Goal: Task Accomplishment & Management: Manage account settings

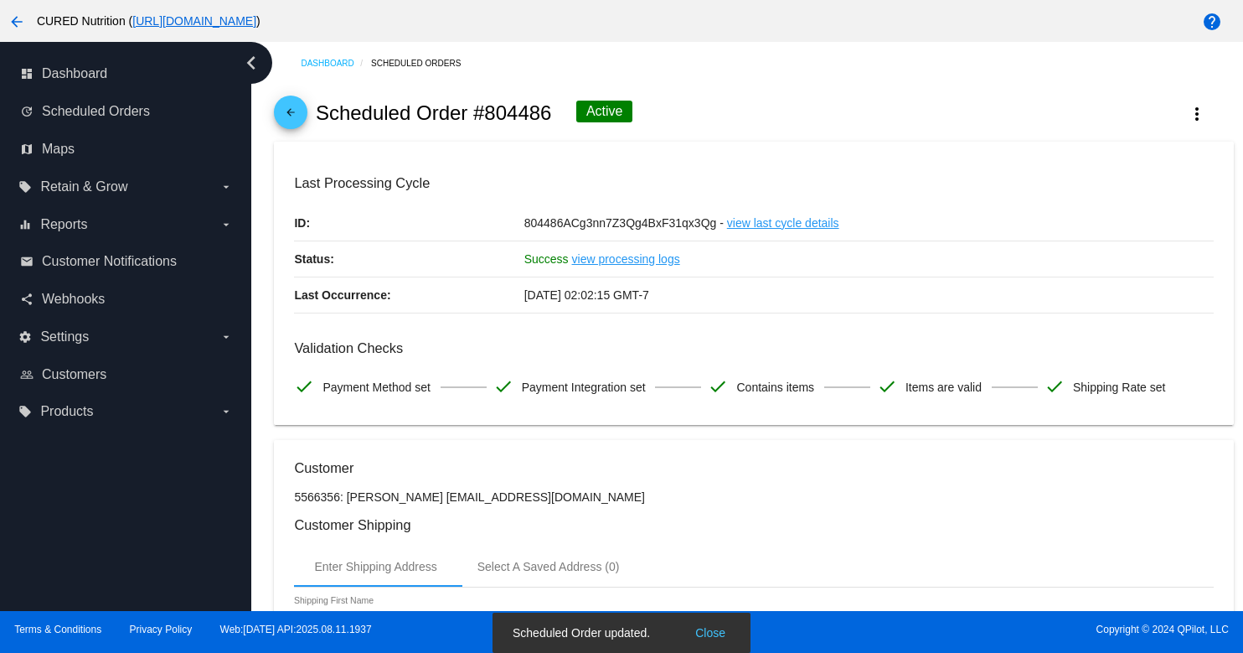
scroll to position [1520, 0]
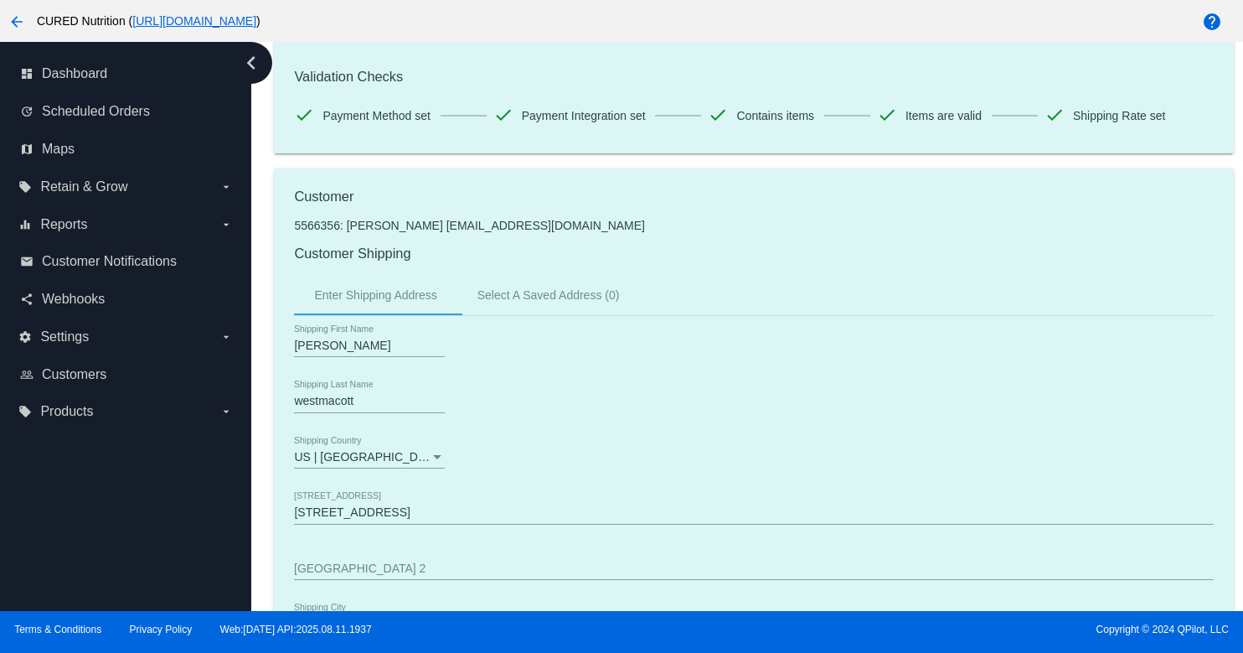
scroll to position [0, 0]
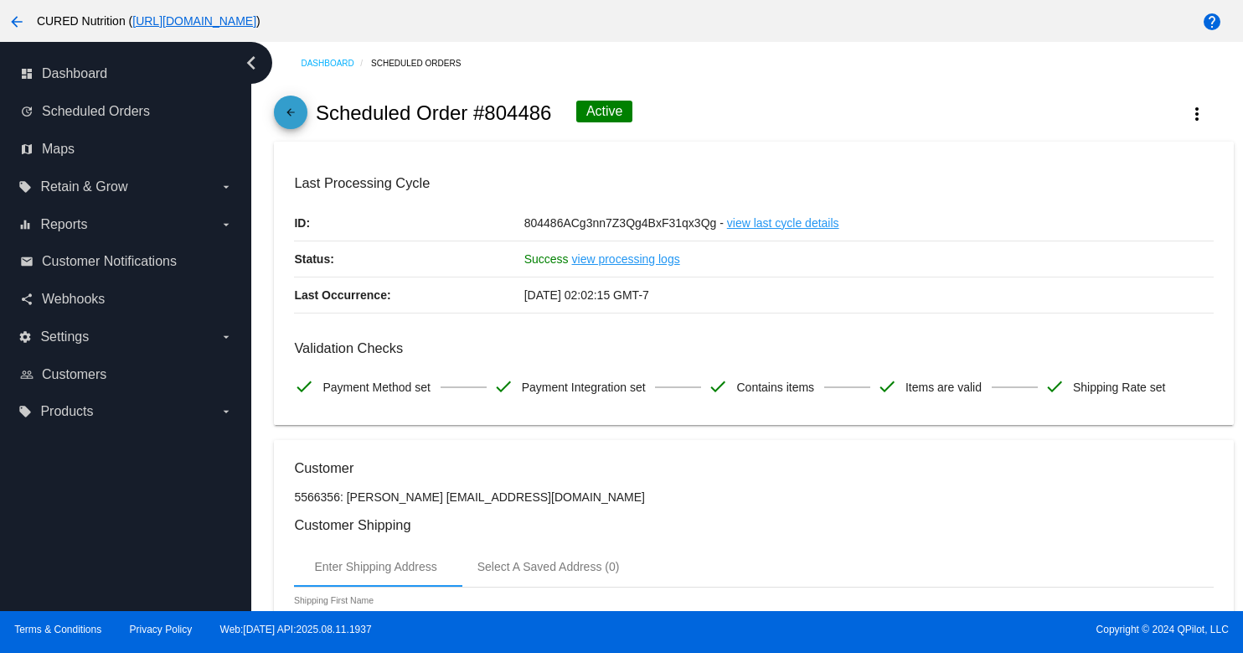
click at [297, 114] on mat-icon "arrow_back" at bounding box center [291, 116] width 20 height 20
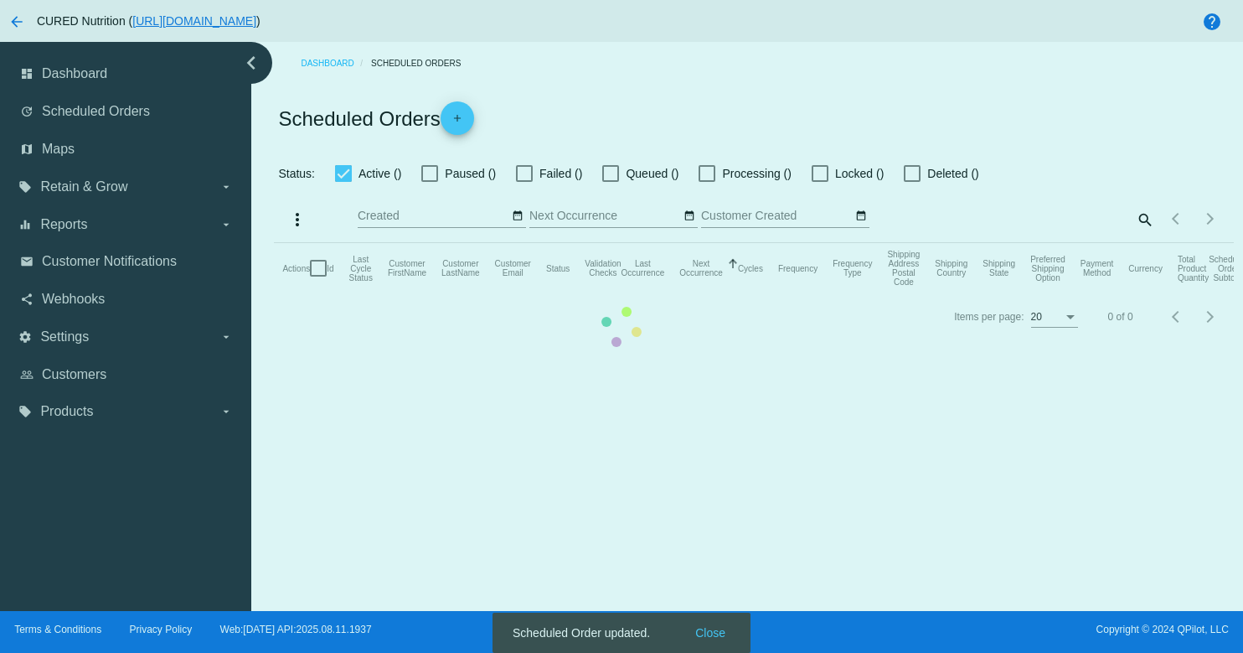
checkbox input "true"
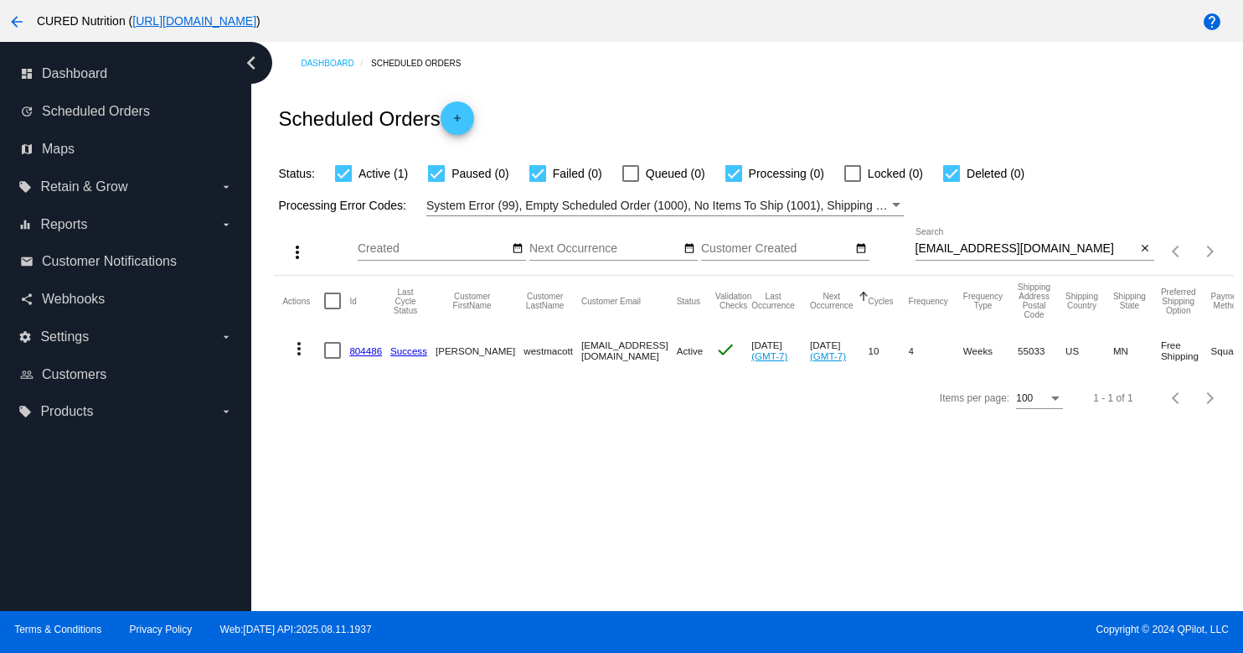
click at [955, 253] on input "[EMAIL_ADDRESS][DOMAIN_NAME]" at bounding box center [1026, 248] width 221 height 13
paste input "gllautz@hot"
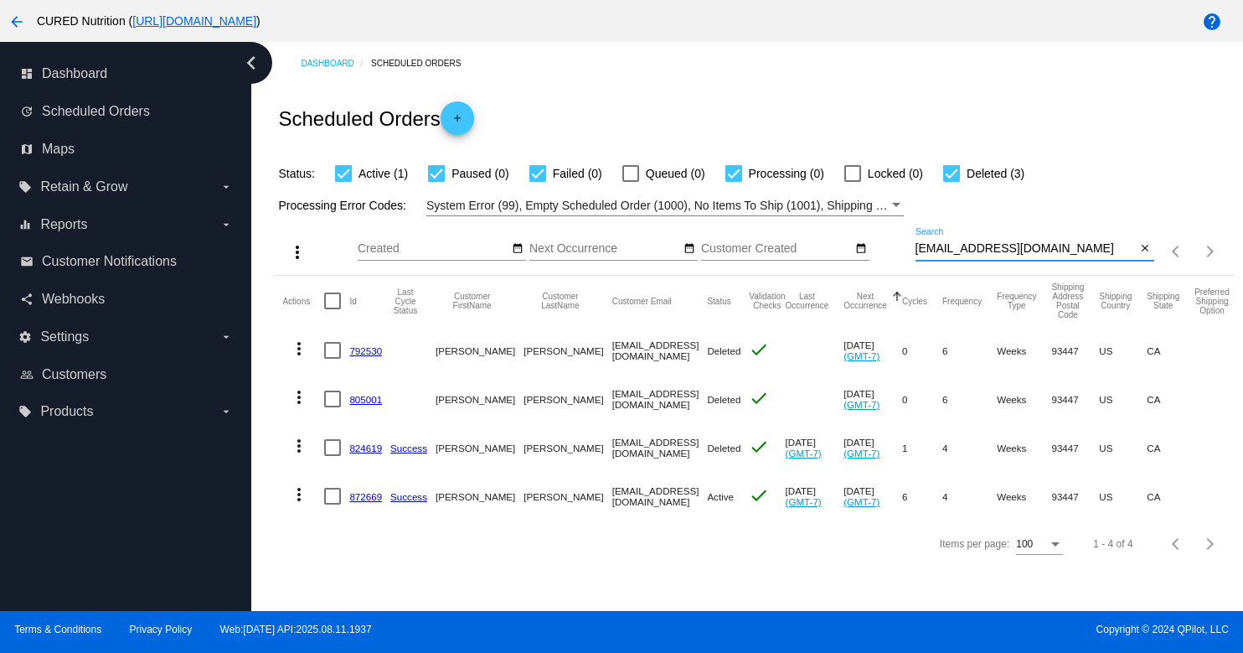
type input "[EMAIL_ADDRESS][DOMAIN_NAME]"
click at [363, 496] on link "872669" at bounding box center [365, 496] width 33 height 11
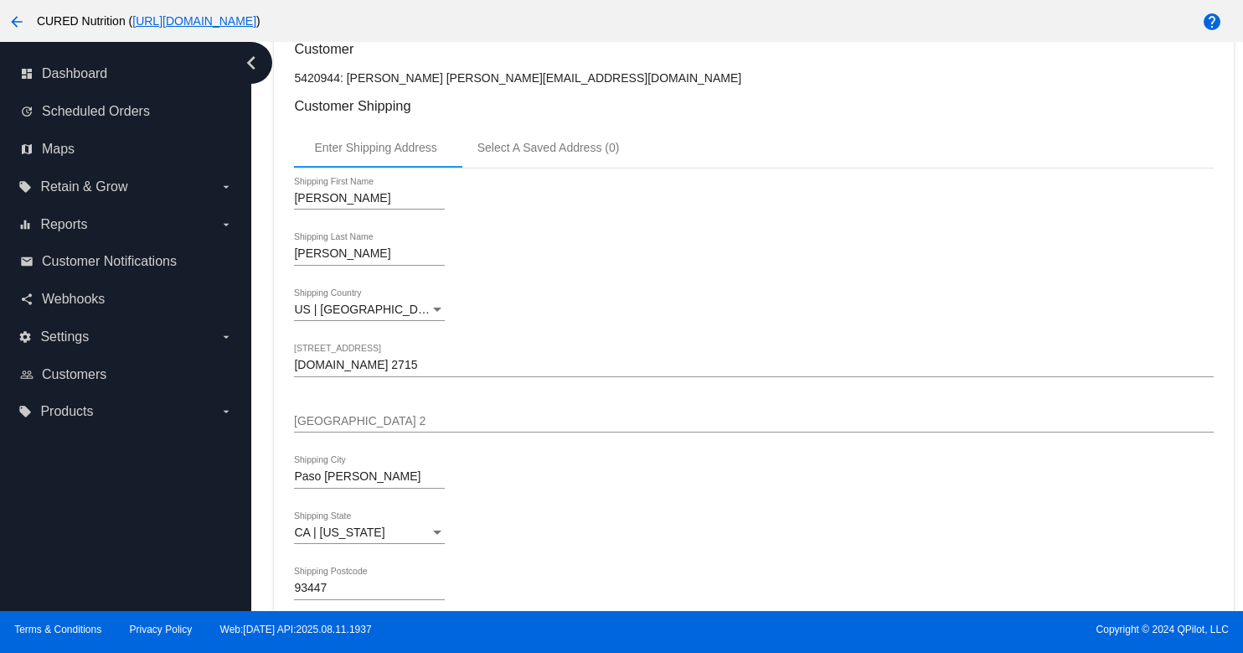
scroll to position [659, 0]
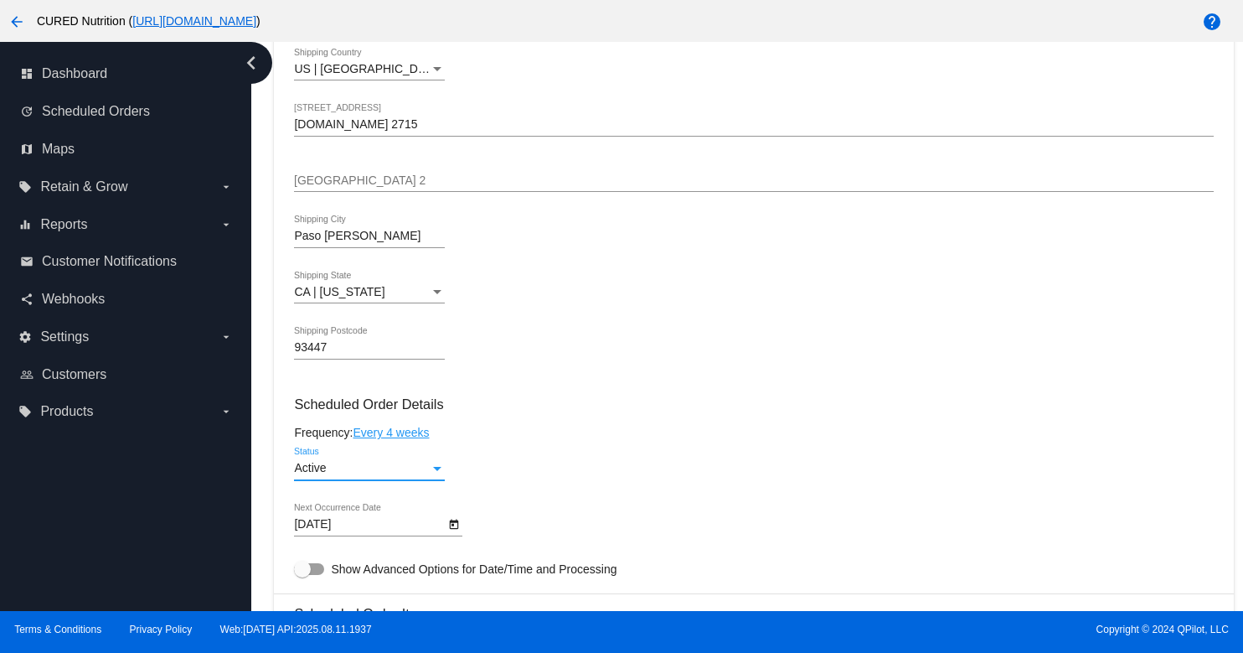
click at [408, 474] on div "Active" at bounding box center [362, 468] width 136 height 13
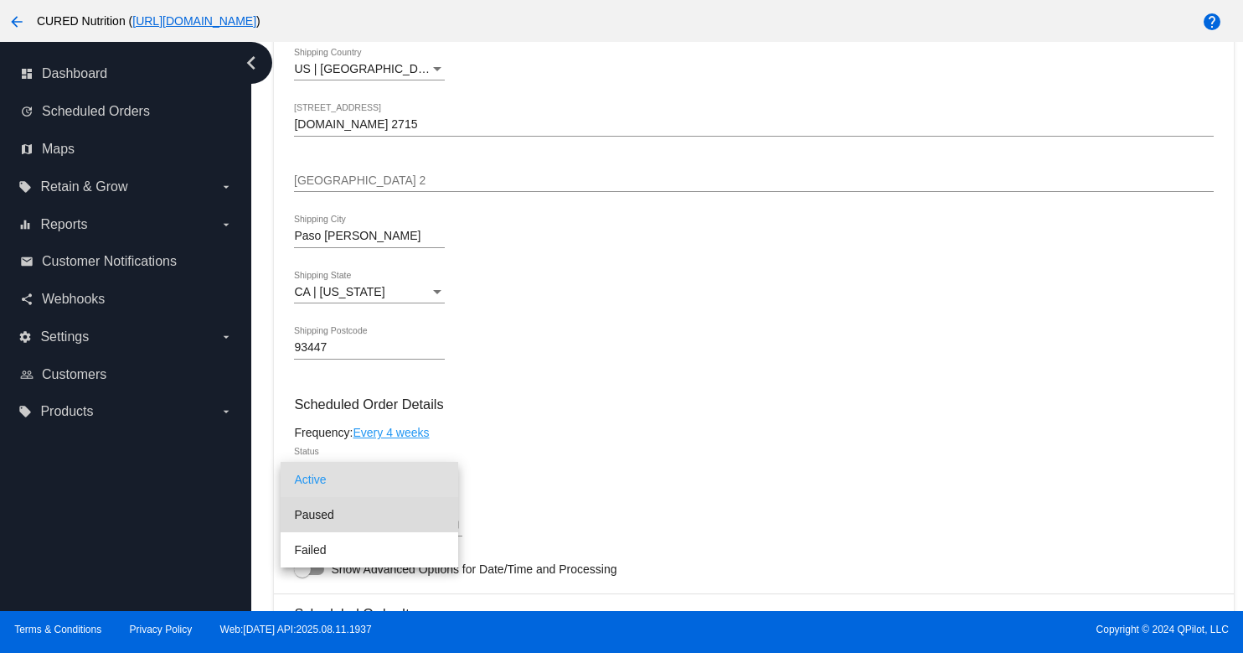
click at [388, 504] on span "Paused" at bounding box center [369, 514] width 151 height 35
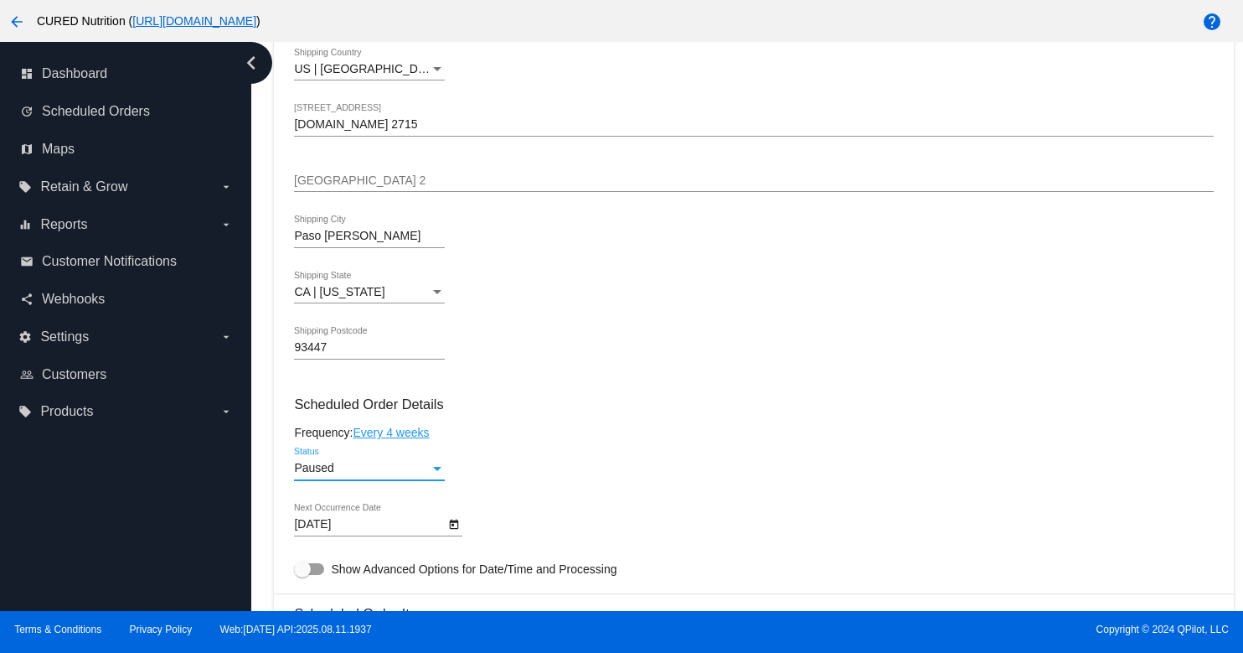
click at [553, 458] on div "Paused Status" at bounding box center [753, 471] width 919 height 48
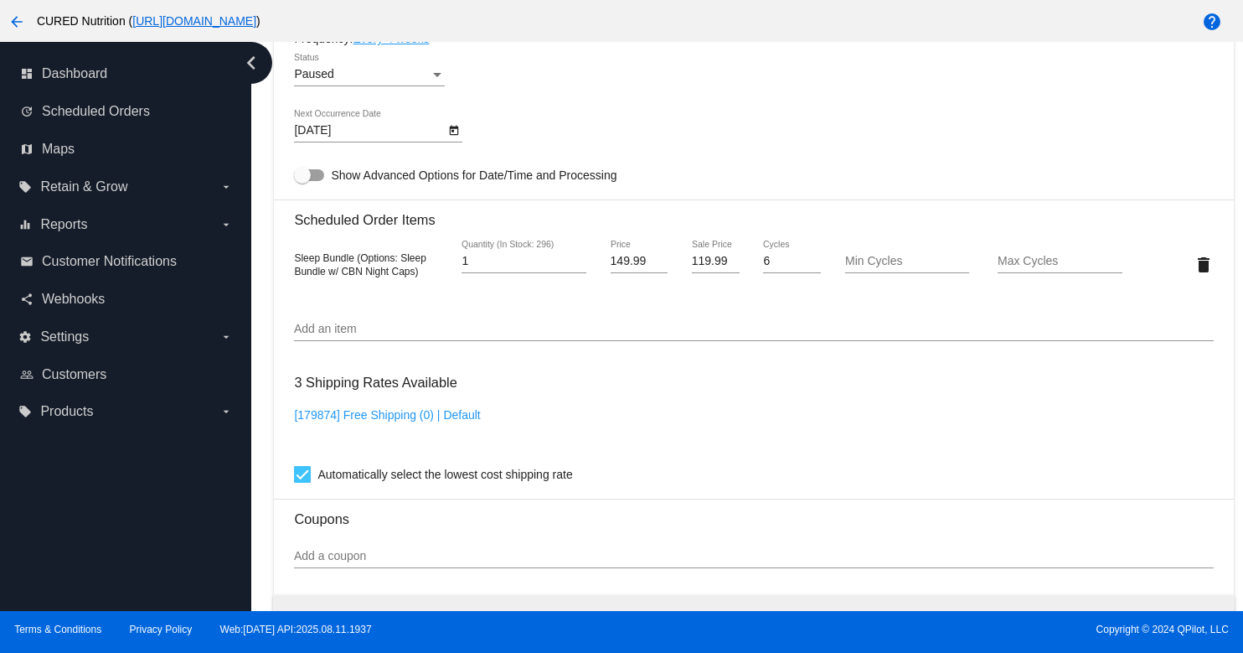
scroll to position [1520, 0]
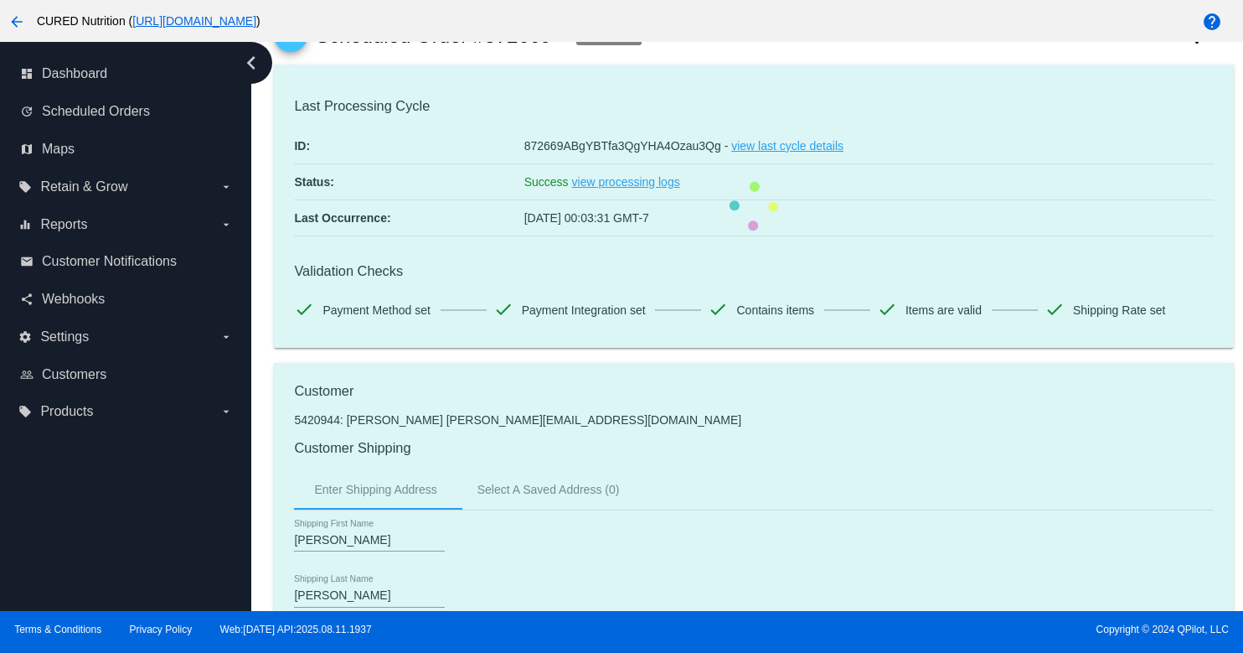
scroll to position [0, 0]
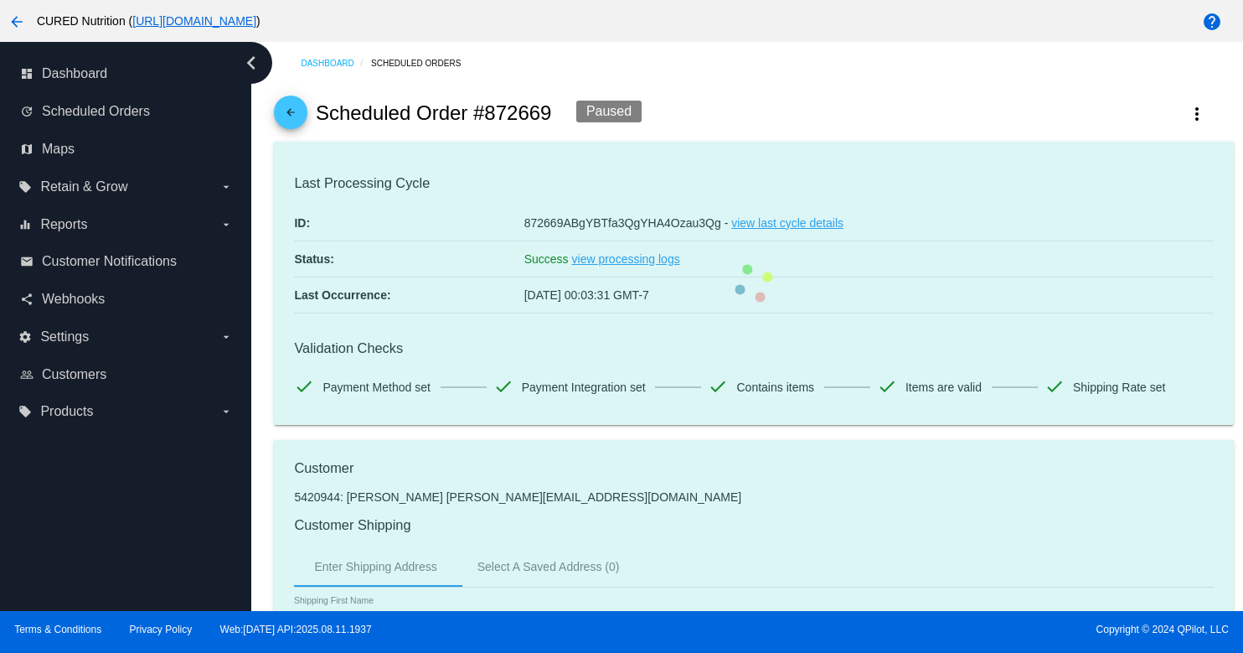
click at [288, 119] on mat-icon "arrow_back" at bounding box center [291, 116] width 20 height 20
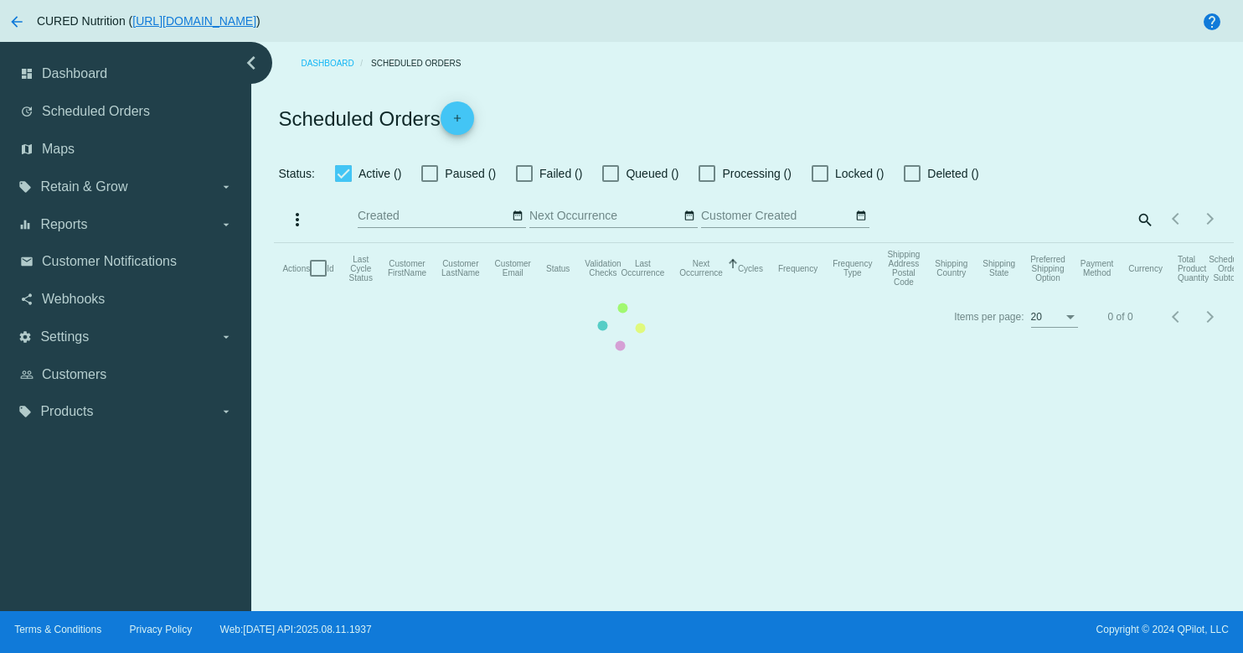
checkbox input "true"
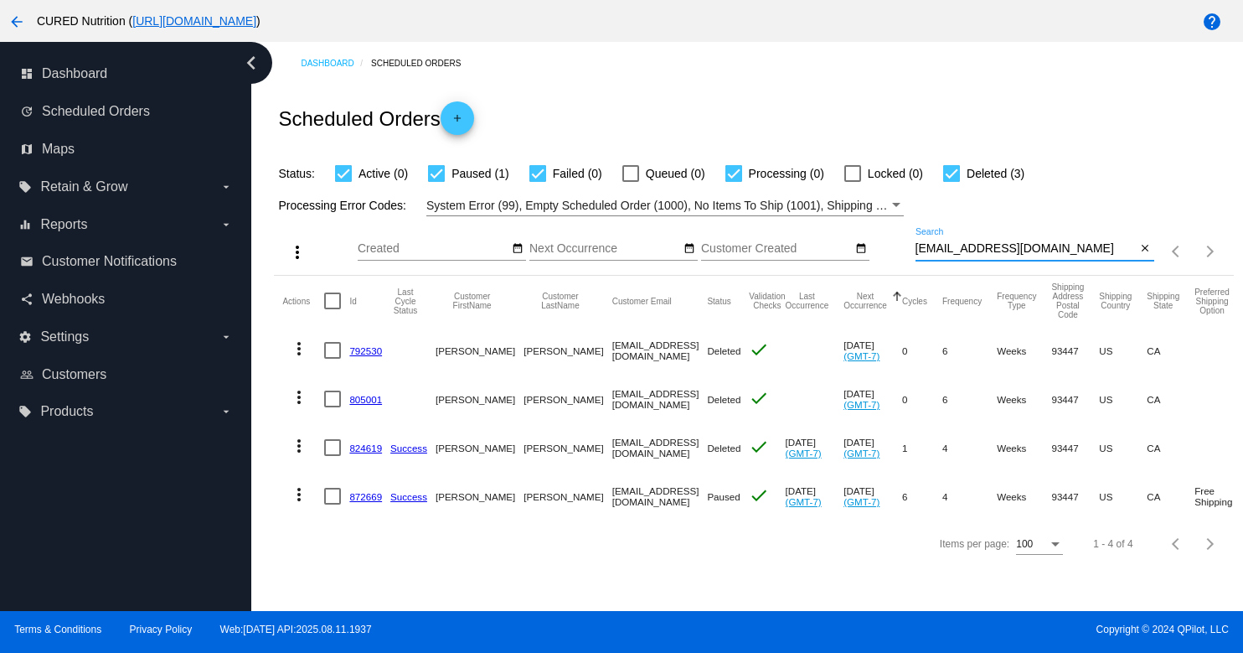
click at [1032, 248] on input "[EMAIL_ADDRESS][DOMAIN_NAME]" at bounding box center [1026, 248] width 221 height 13
paste input "joeken72@g"
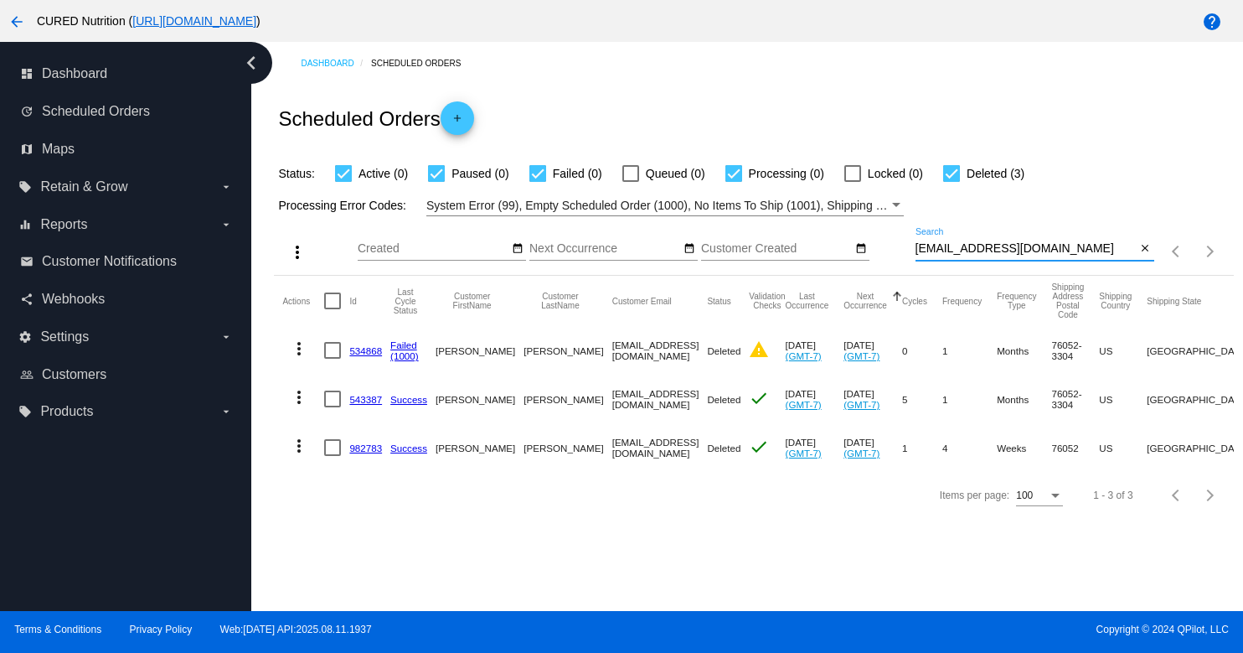
type input "[EMAIL_ADDRESS][DOMAIN_NAME]"
